Goal: Obtain resource: Download file/media

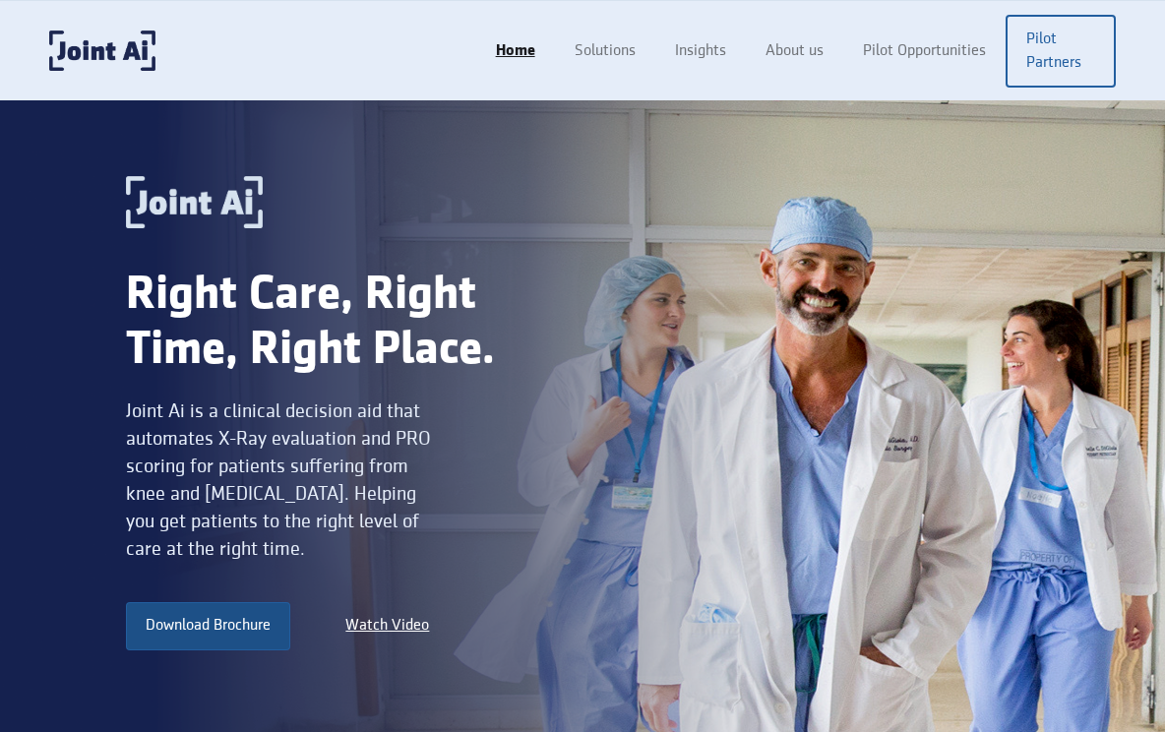
click at [214, 626] on link "Download Brochure" at bounding box center [208, 625] width 164 height 47
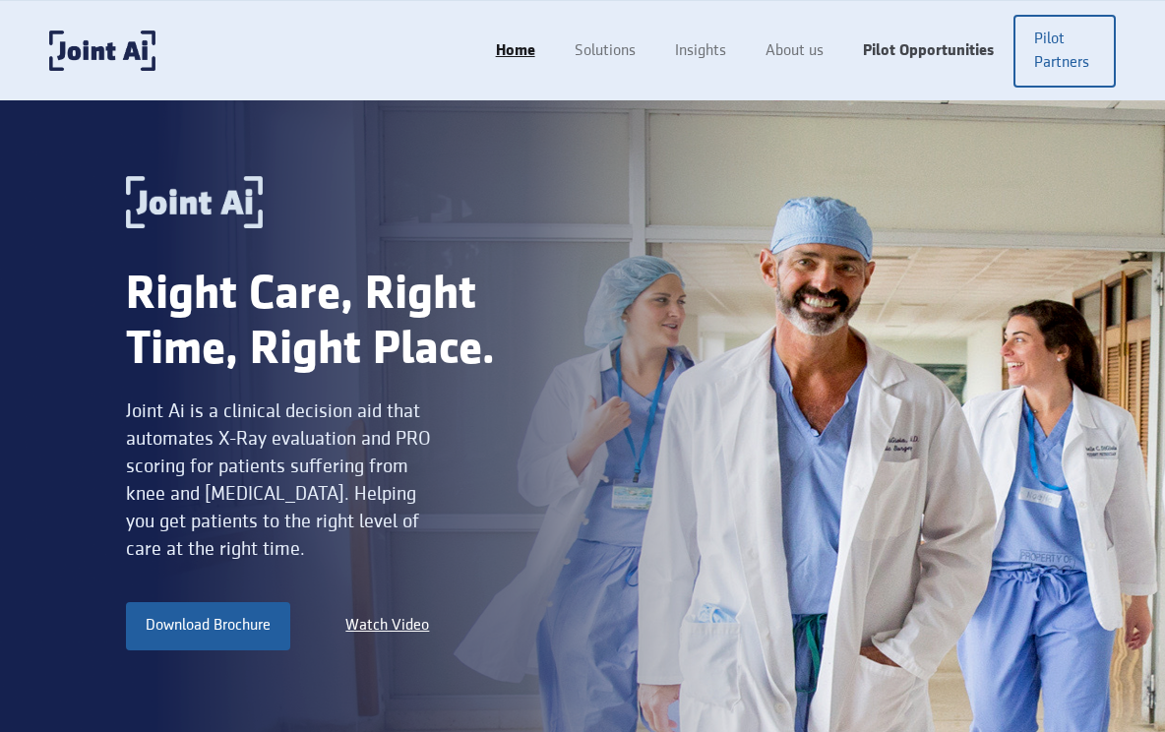
click at [930, 53] on link "Pilot Opportunities" at bounding box center [928, 50] width 170 height 37
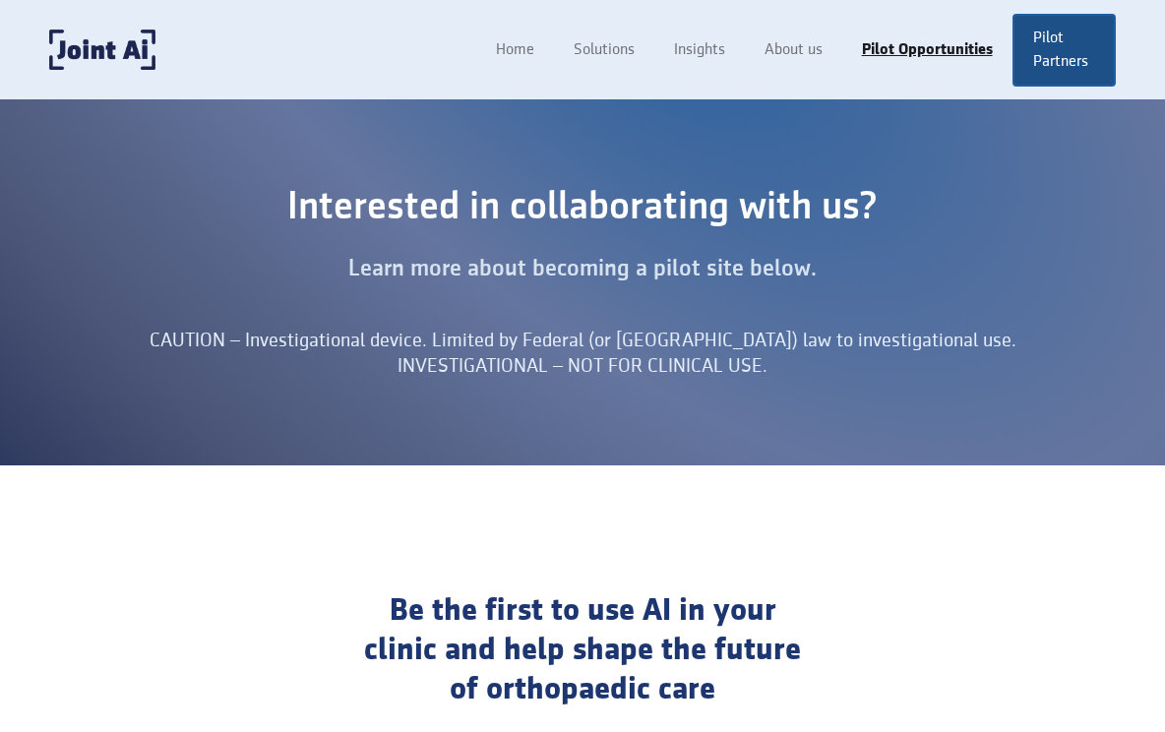
click at [1071, 42] on link "Pilot Partners" at bounding box center [1064, 50] width 103 height 73
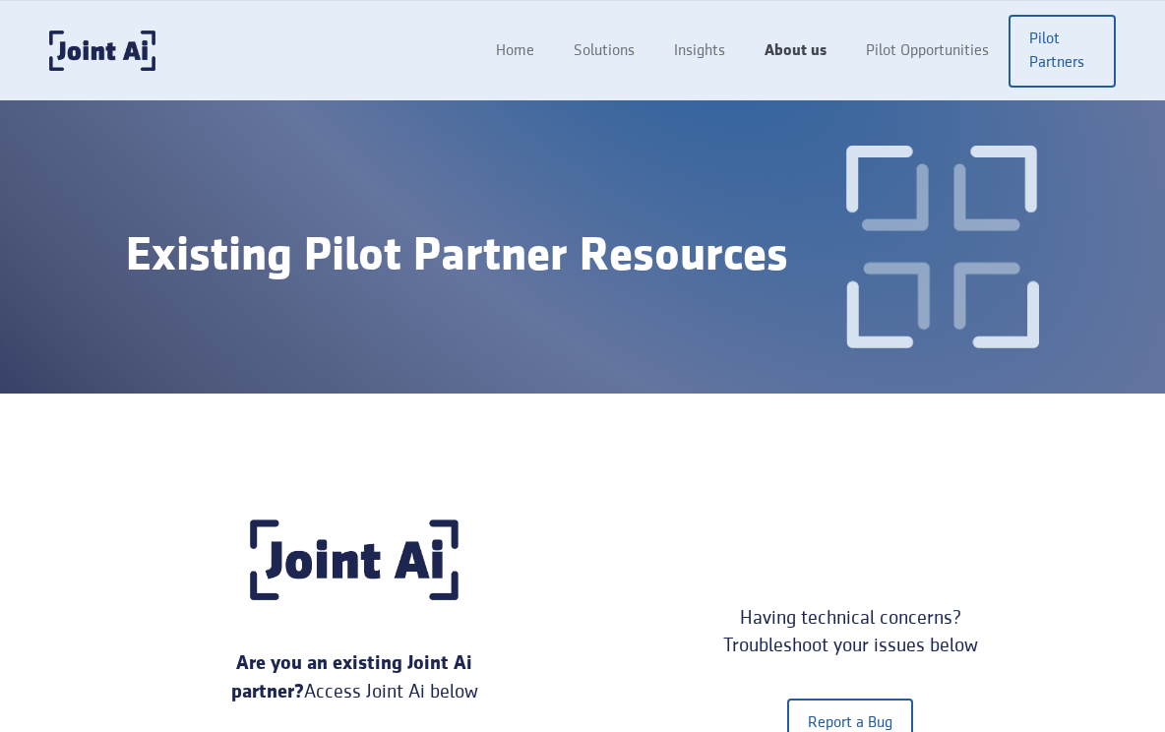
click at [807, 48] on link "About us" at bounding box center [795, 50] width 101 height 37
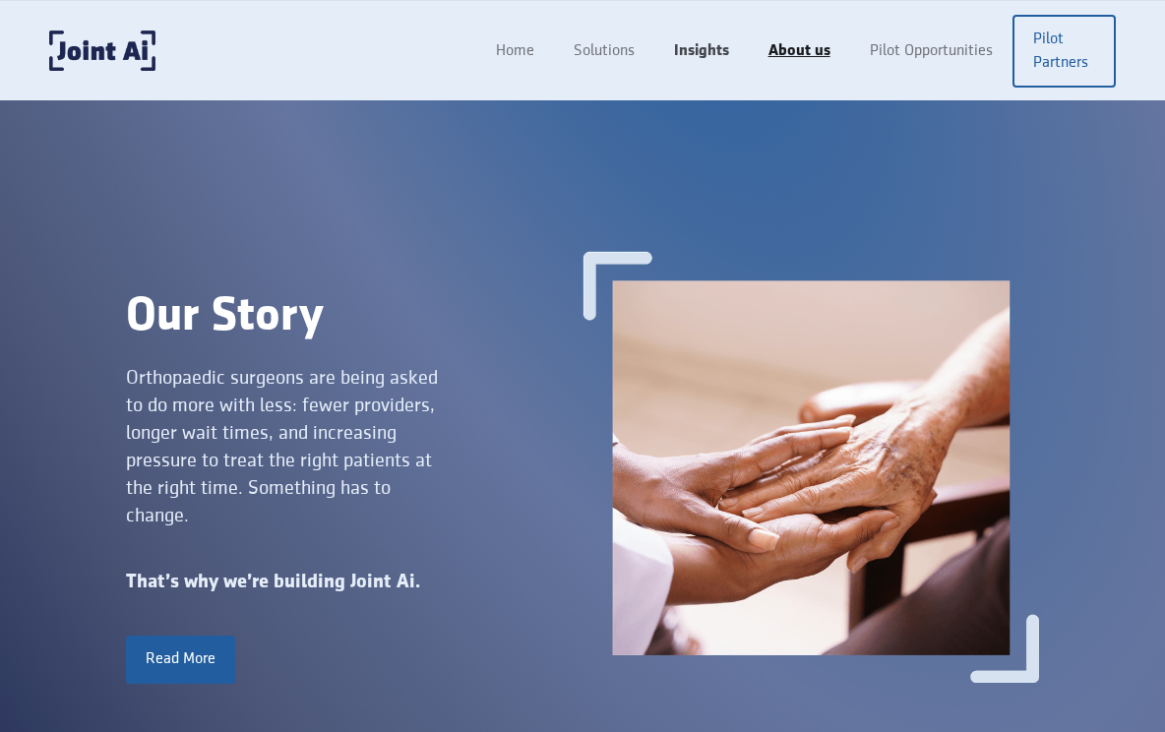
click at [699, 54] on link "Insights" at bounding box center [701, 50] width 94 height 37
